Goal: Transaction & Acquisition: Purchase product/service

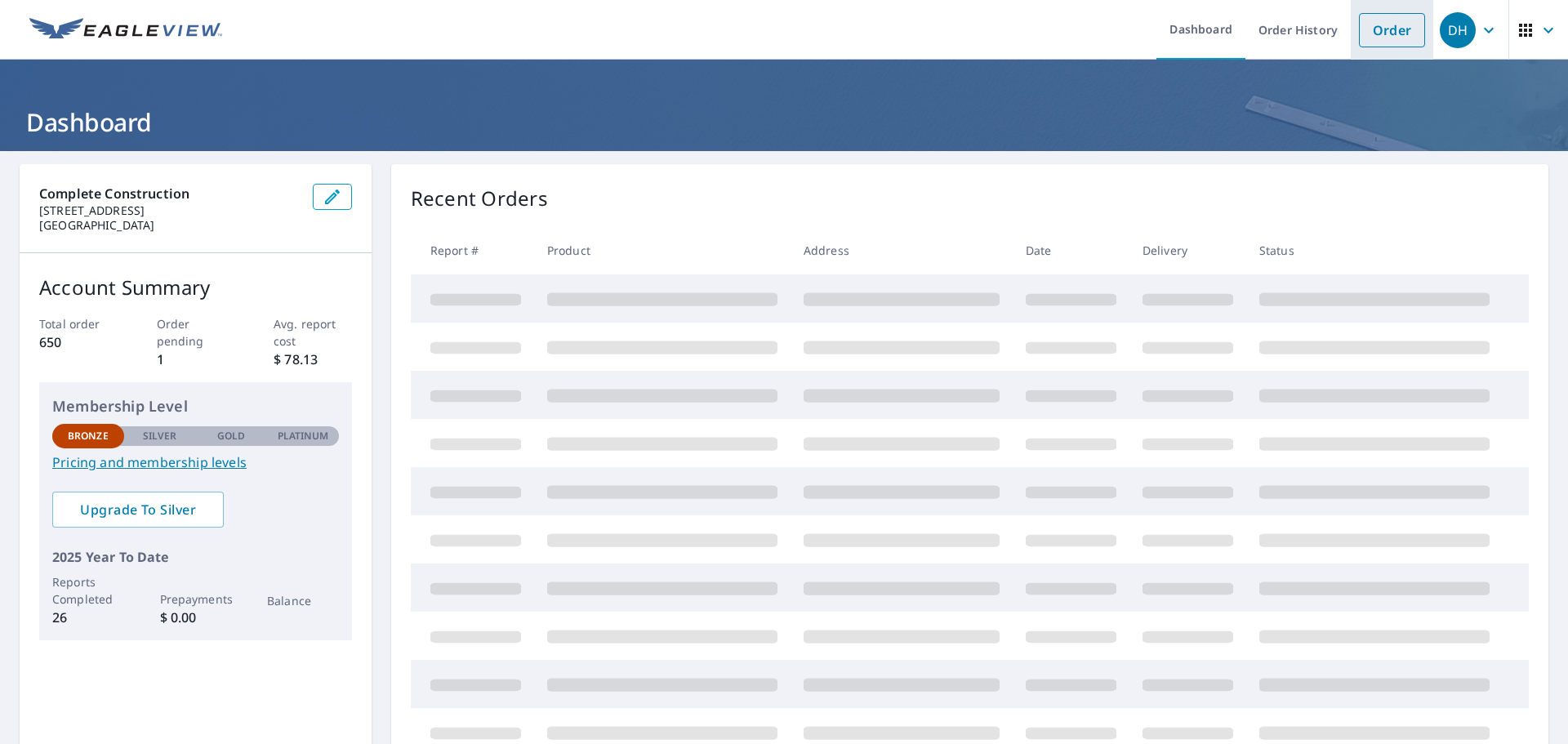
click at [1382, 35] on link "Order" at bounding box center [1391, 30] width 66 height 34
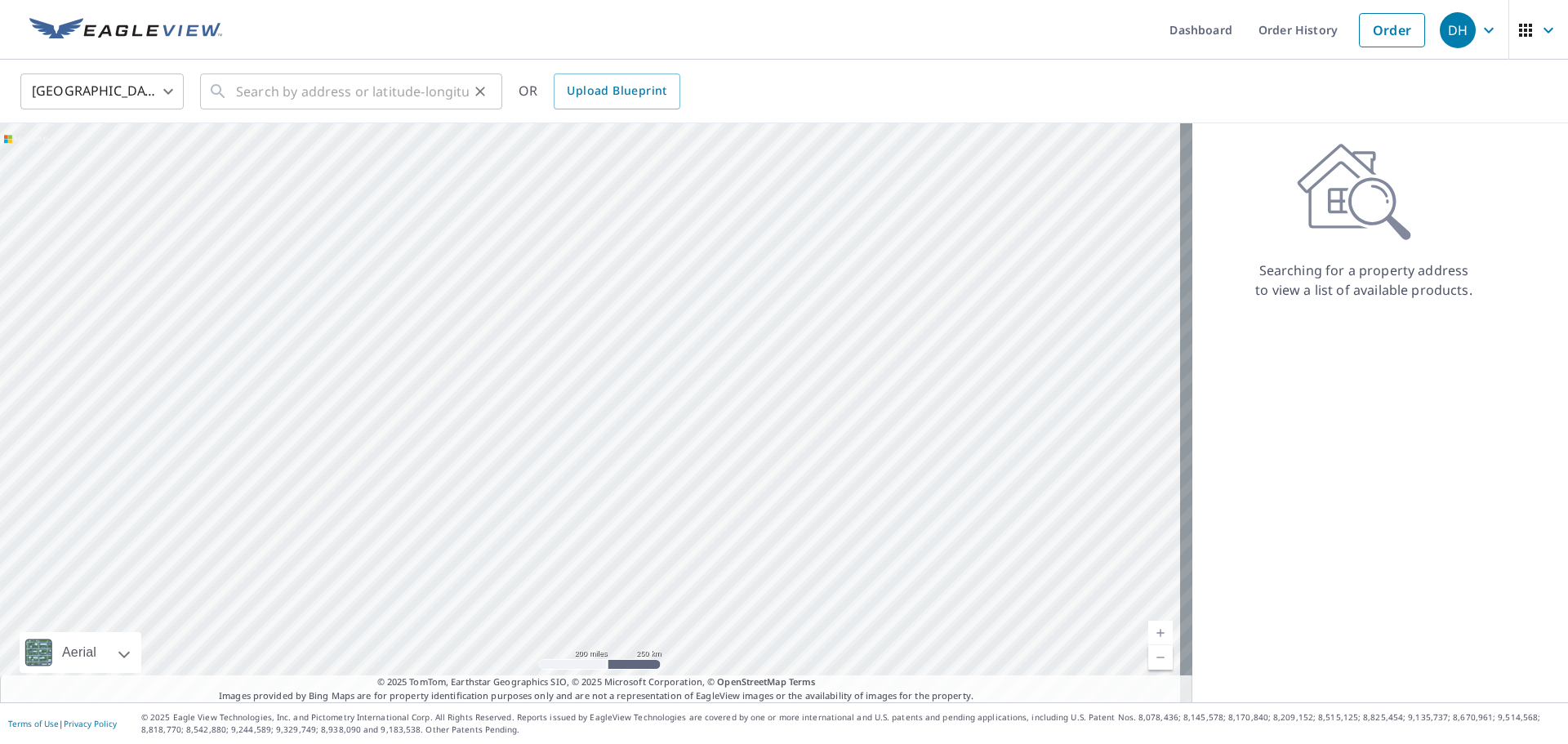
click at [219, 89] on icon at bounding box center [218, 91] width 20 height 20
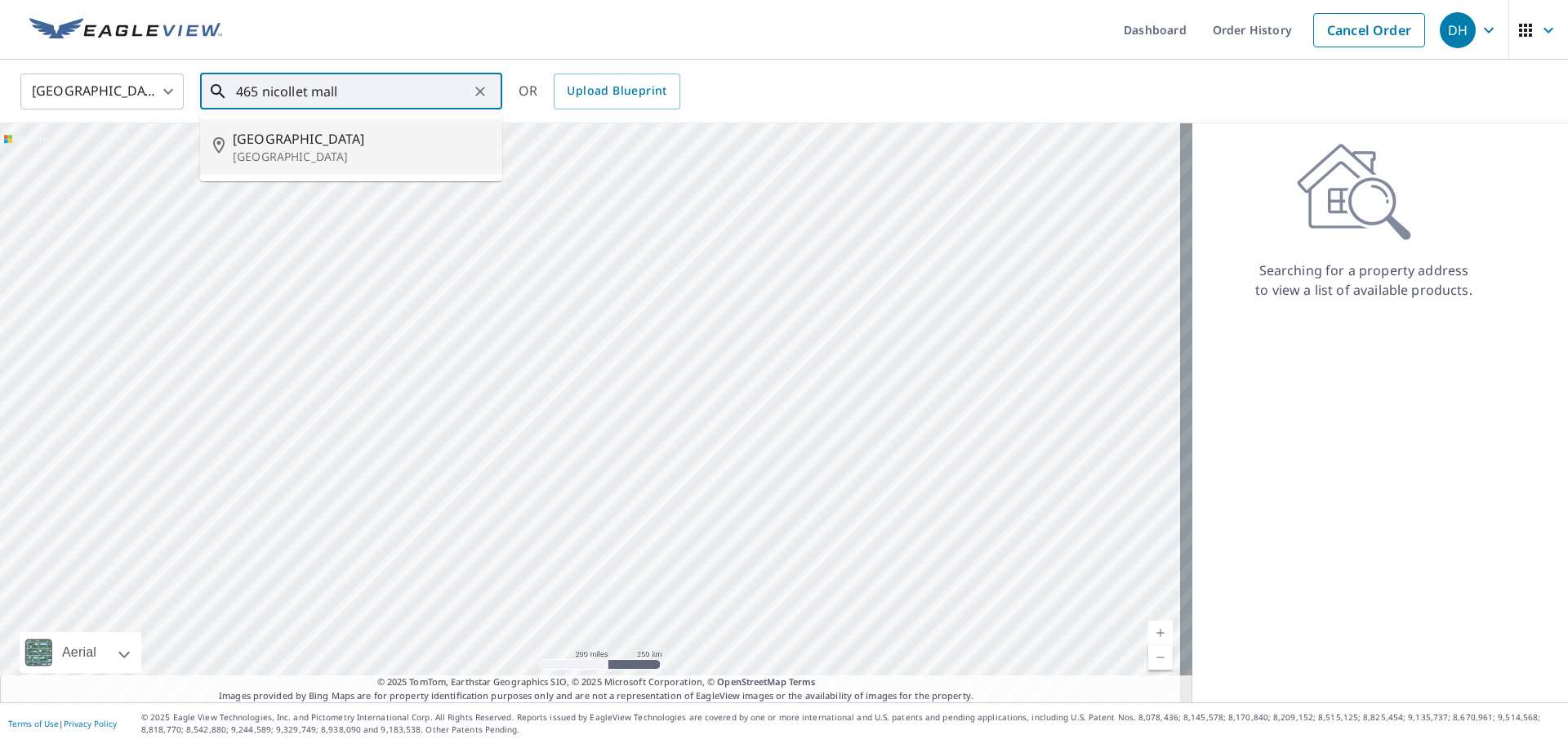
click at [288, 136] on span "[GEOGRAPHIC_DATA]" at bounding box center [361, 139] width 257 height 20
type input "[STREET_ADDRESS]"
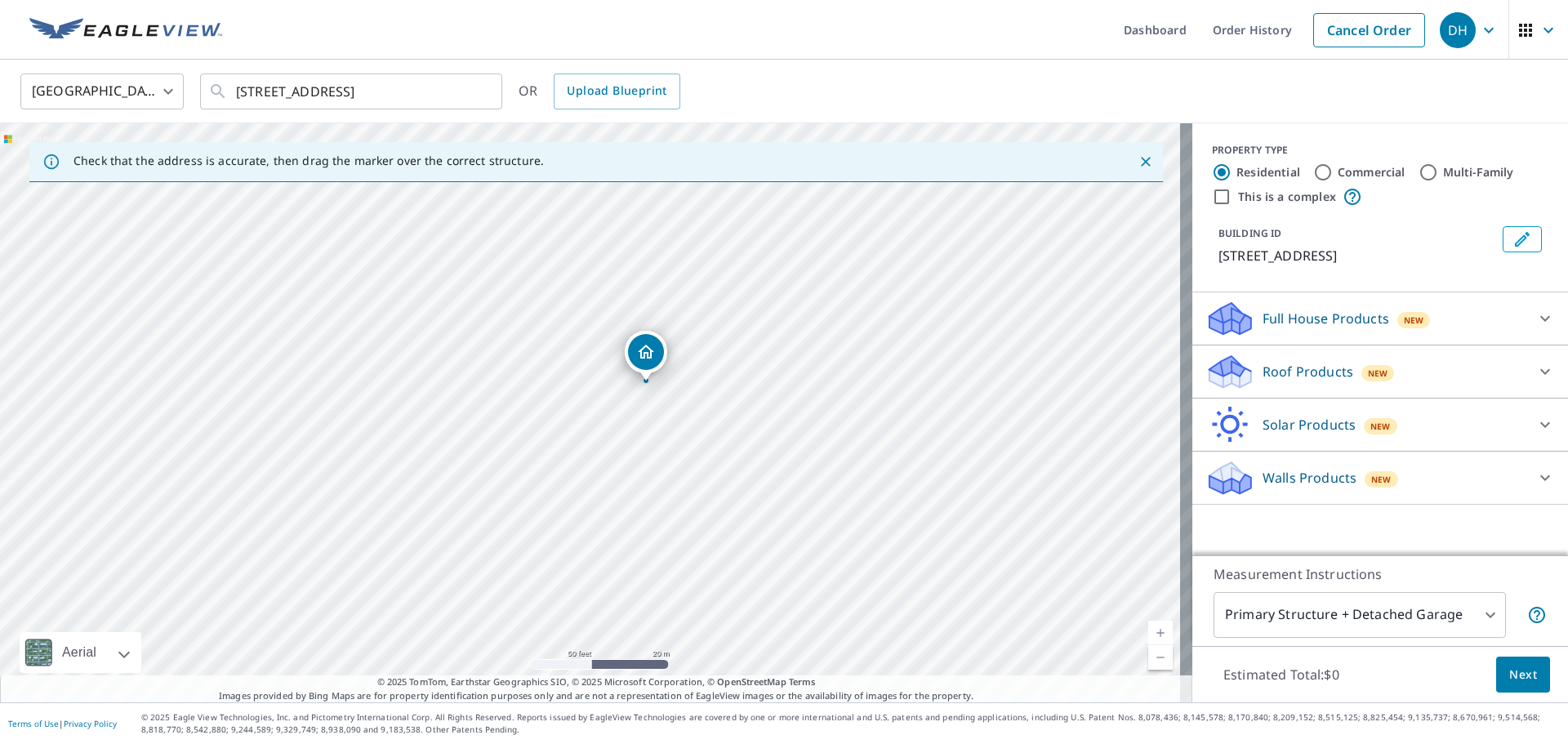
drag, startPoint x: 591, startPoint y: 406, endPoint x: 646, endPoint y: 377, distance: 62.2
drag, startPoint x: 594, startPoint y: 492, endPoint x: 701, endPoint y: 480, distance: 107.7
click at [701, 480] on div "[STREET_ADDRESS]" at bounding box center [596, 412] width 1193 height 580
drag, startPoint x: 584, startPoint y: 321, endPoint x: 573, endPoint y: 433, distance: 112.5
click at [573, 433] on div "[STREET_ADDRESS]" at bounding box center [596, 412] width 1193 height 580
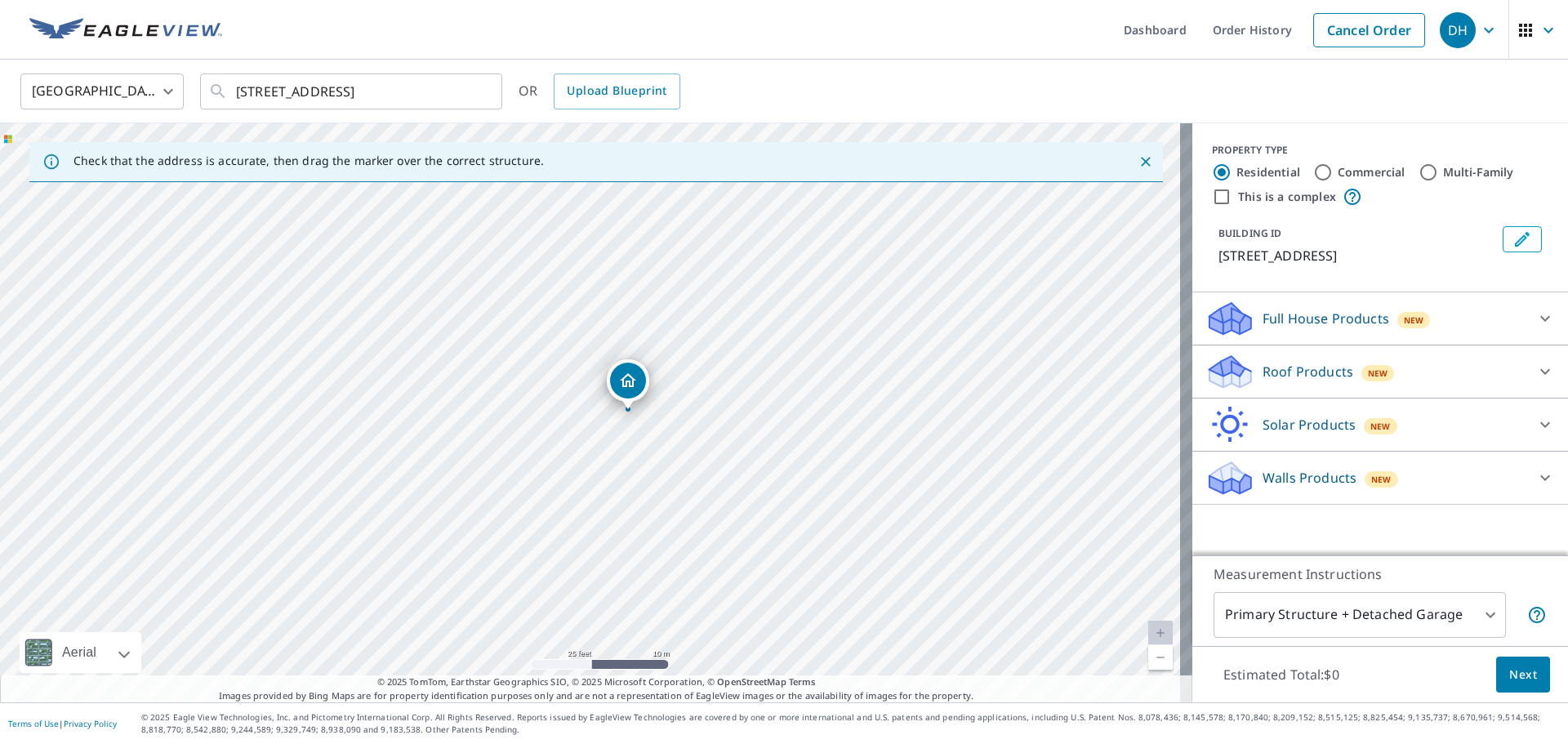
drag, startPoint x: 716, startPoint y: 558, endPoint x: 721, endPoint y: 402, distance: 156.1
click at [720, 404] on div "[STREET_ADDRESS]" at bounding box center [596, 412] width 1193 height 580
drag, startPoint x: 663, startPoint y: 439, endPoint x: 660, endPoint y: 366, distance: 73.1
click at [660, 366] on div "[STREET_ADDRESS]" at bounding box center [596, 412] width 1193 height 580
drag, startPoint x: 597, startPoint y: 373, endPoint x: 710, endPoint y: 518, distance: 183.8
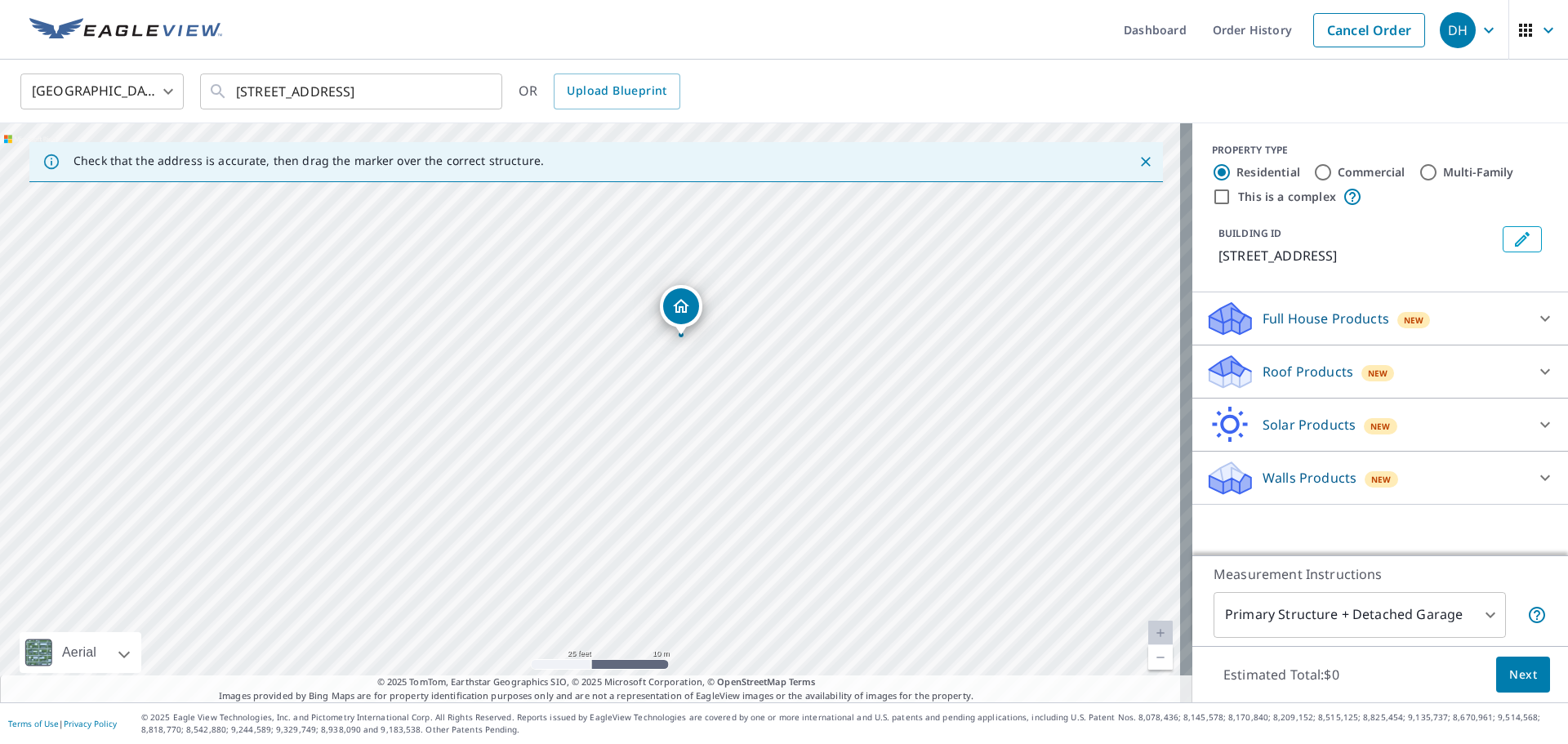
click at [710, 518] on div "[STREET_ADDRESS]" at bounding box center [596, 412] width 1193 height 580
drag, startPoint x: 522, startPoint y: 332, endPoint x: 564, endPoint y: 474, distance: 148.1
click at [564, 474] on div "[STREET_ADDRESS]" at bounding box center [596, 412] width 1193 height 580
drag, startPoint x: 761, startPoint y: 564, endPoint x: 672, endPoint y: 336, distance: 244.8
click at [672, 336] on div "[STREET_ADDRESS]" at bounding box center [596, 412] width 1193 height 580
